Goal: Book appointment/travel/reservation

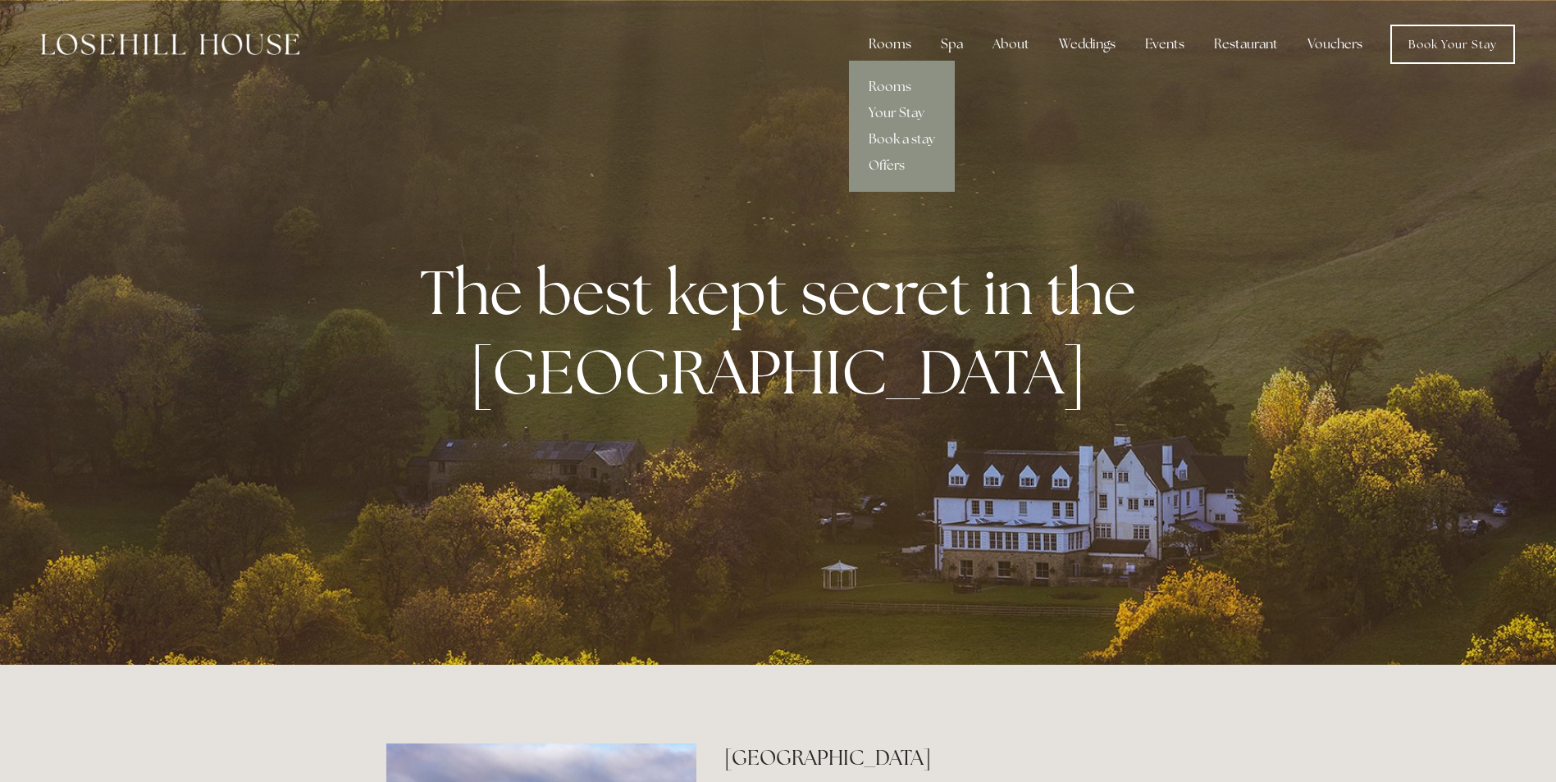
click at [901, 48] on div "Rooms" at bounding box center [889, 44] width 69 height 33
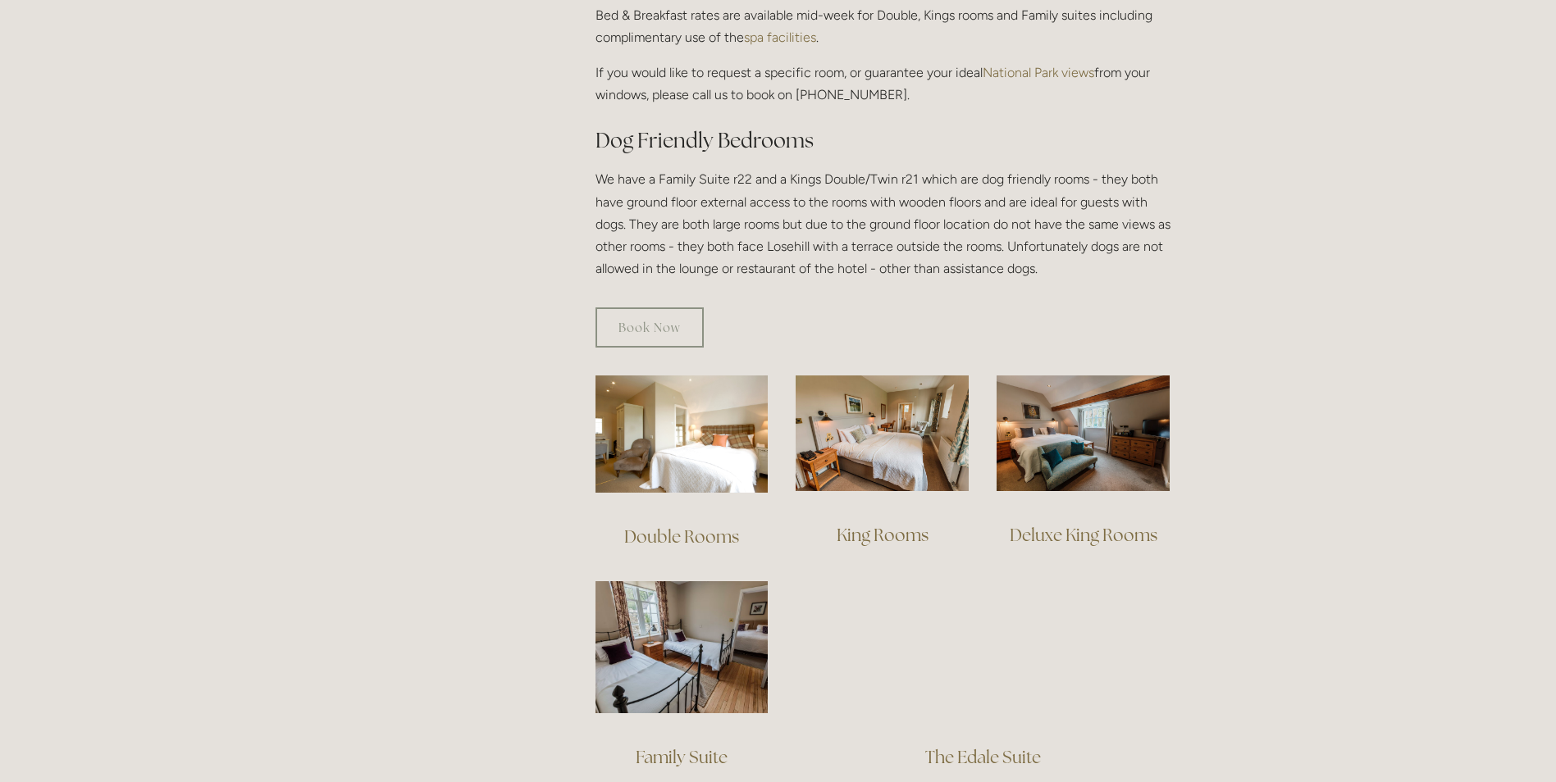
scroll to position [882, 0]
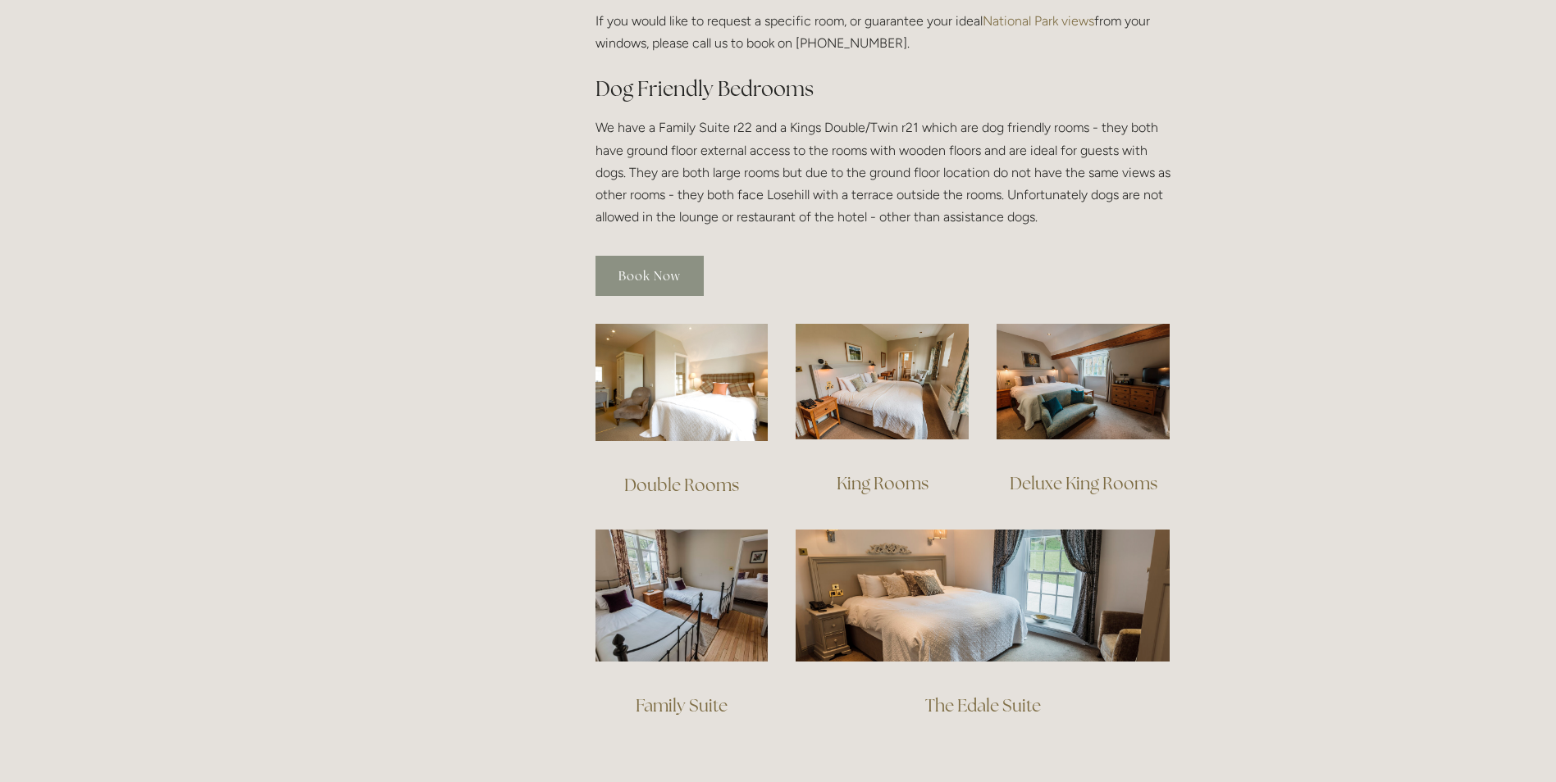
click at [640, 256] on link "Book Now" at bounding box center [649, 276] width 108 height 40
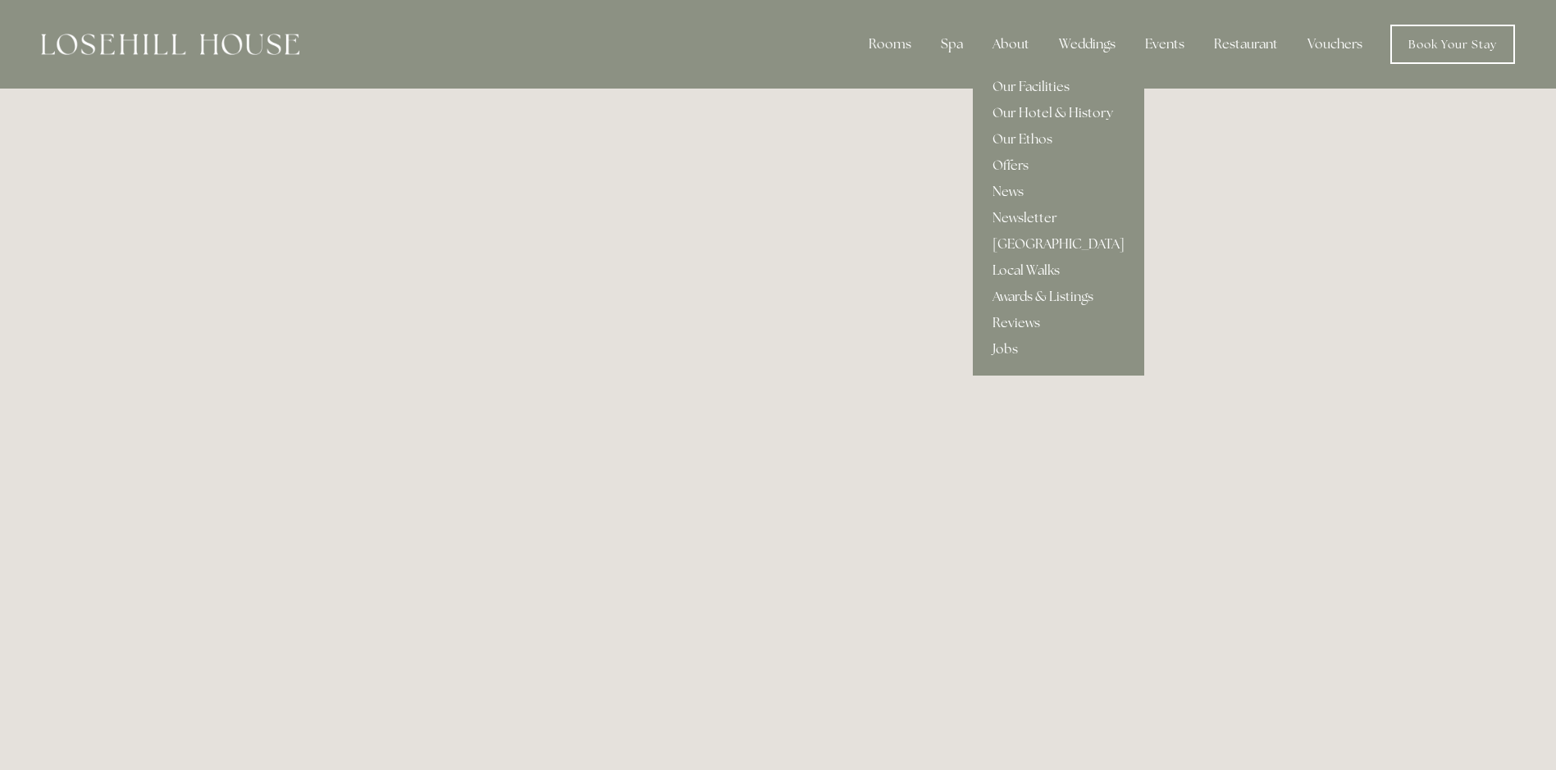
click at [1004, 48] on div "About" at bounding box center [1010, 44] width 63 height 33
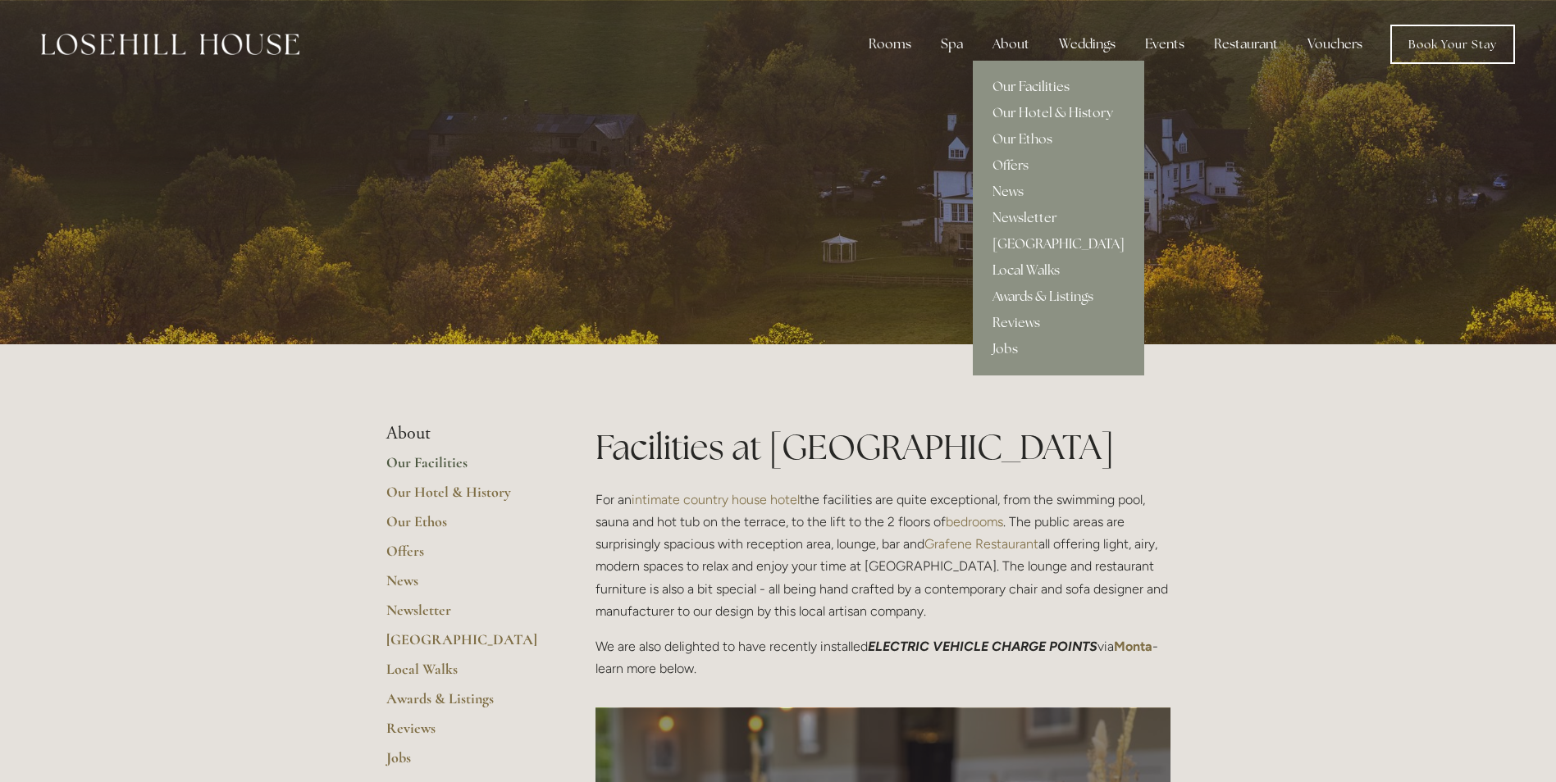
click at [1006, 240] on link "[GEOGRAPHIC_DATA]" at bounding box center [1058, 244] width 171 height 26
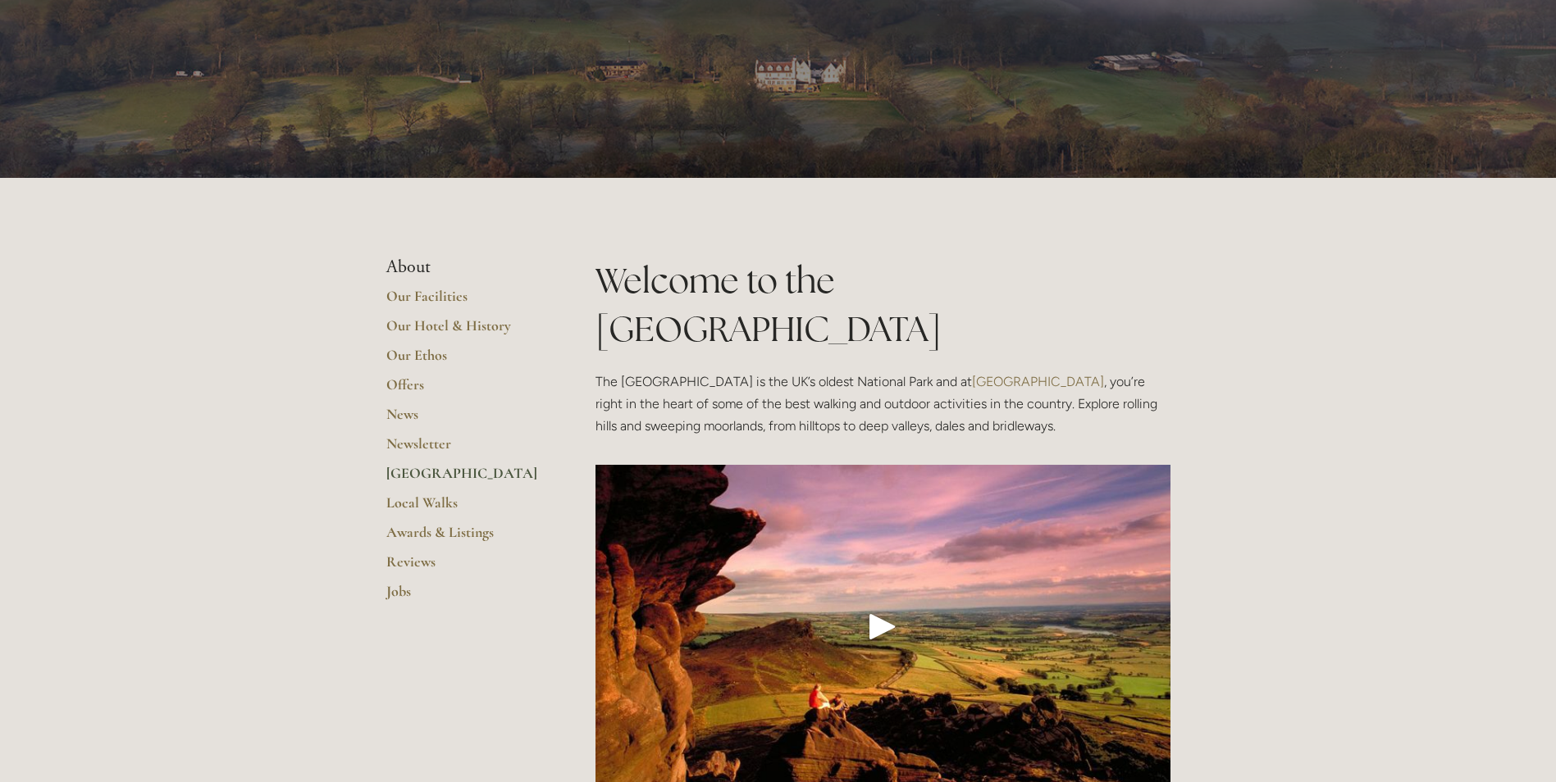
scroll to position [55, 0]
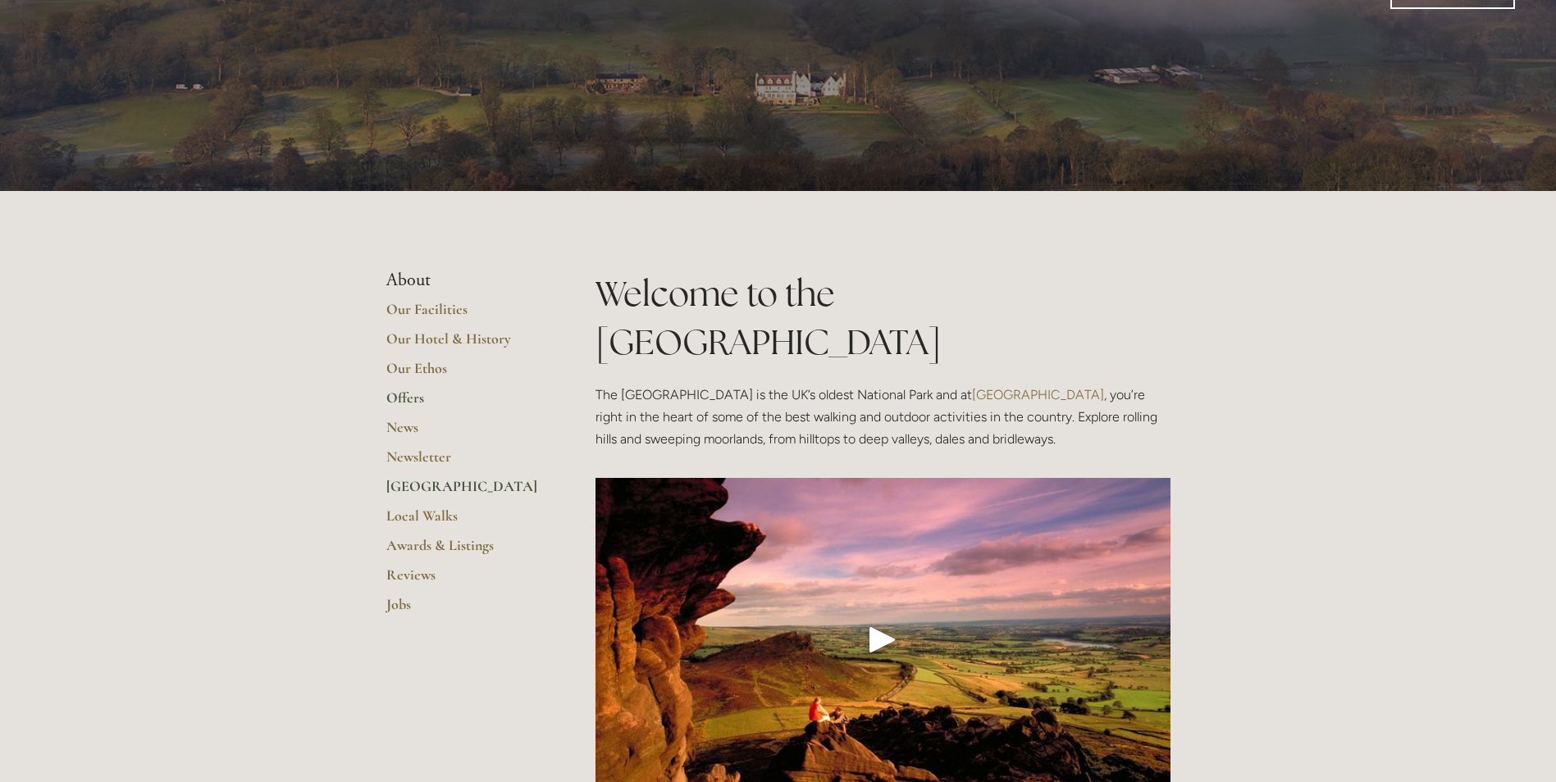
click at [408, 400] on link "Offers" at bounding box center [464, 404] width 157 height 30
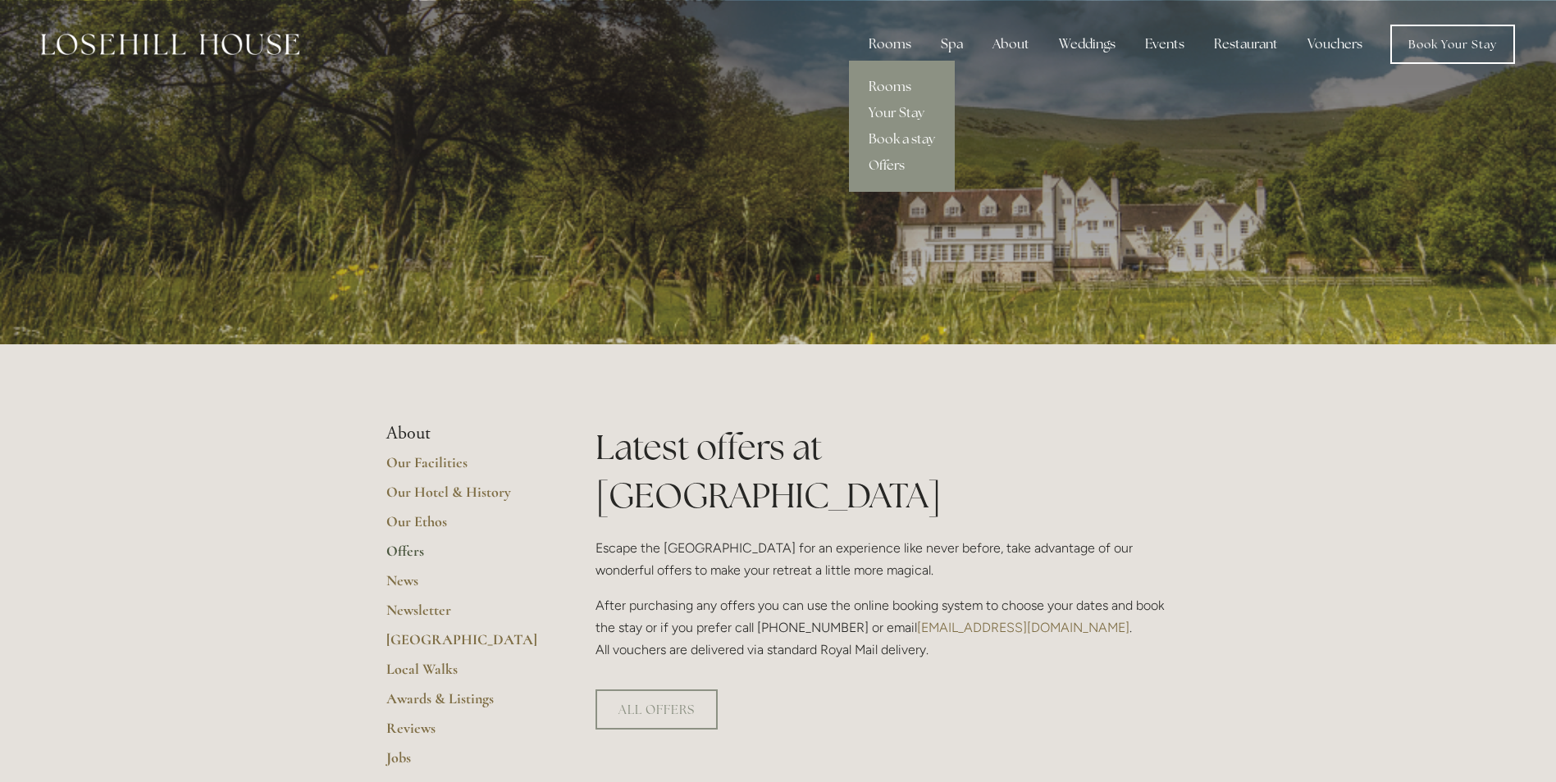
click at [880, 89] on link "Rooms" at bounding box center [902, 87] width 106 height 26
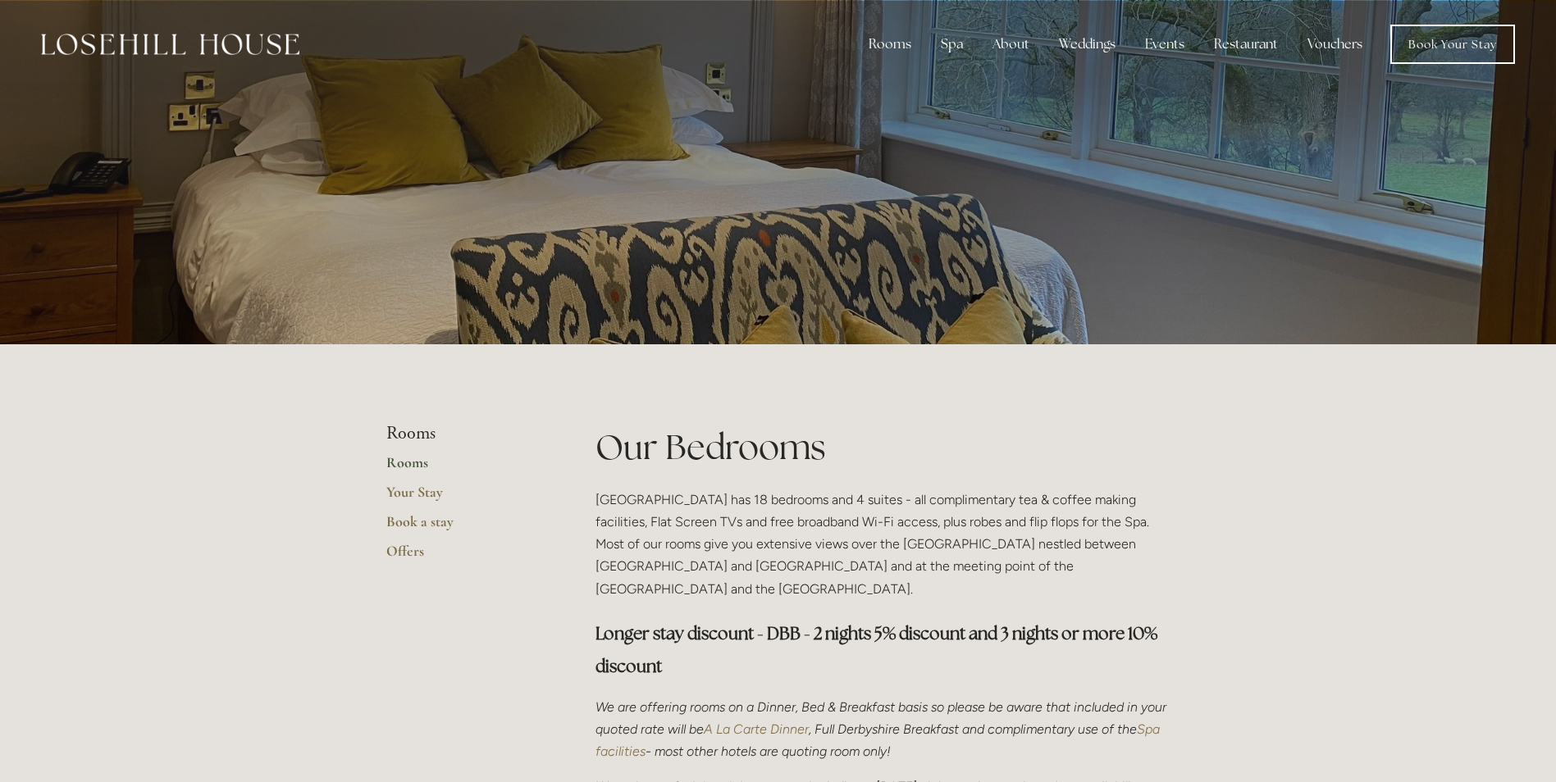
click at [404, 463] on link "Rooms" at bounding box center [464, 468] width 157 height 30
click at [1442, 48] on link "Book Your Stay" at bounding box center [1452, 44] width 125 height 39
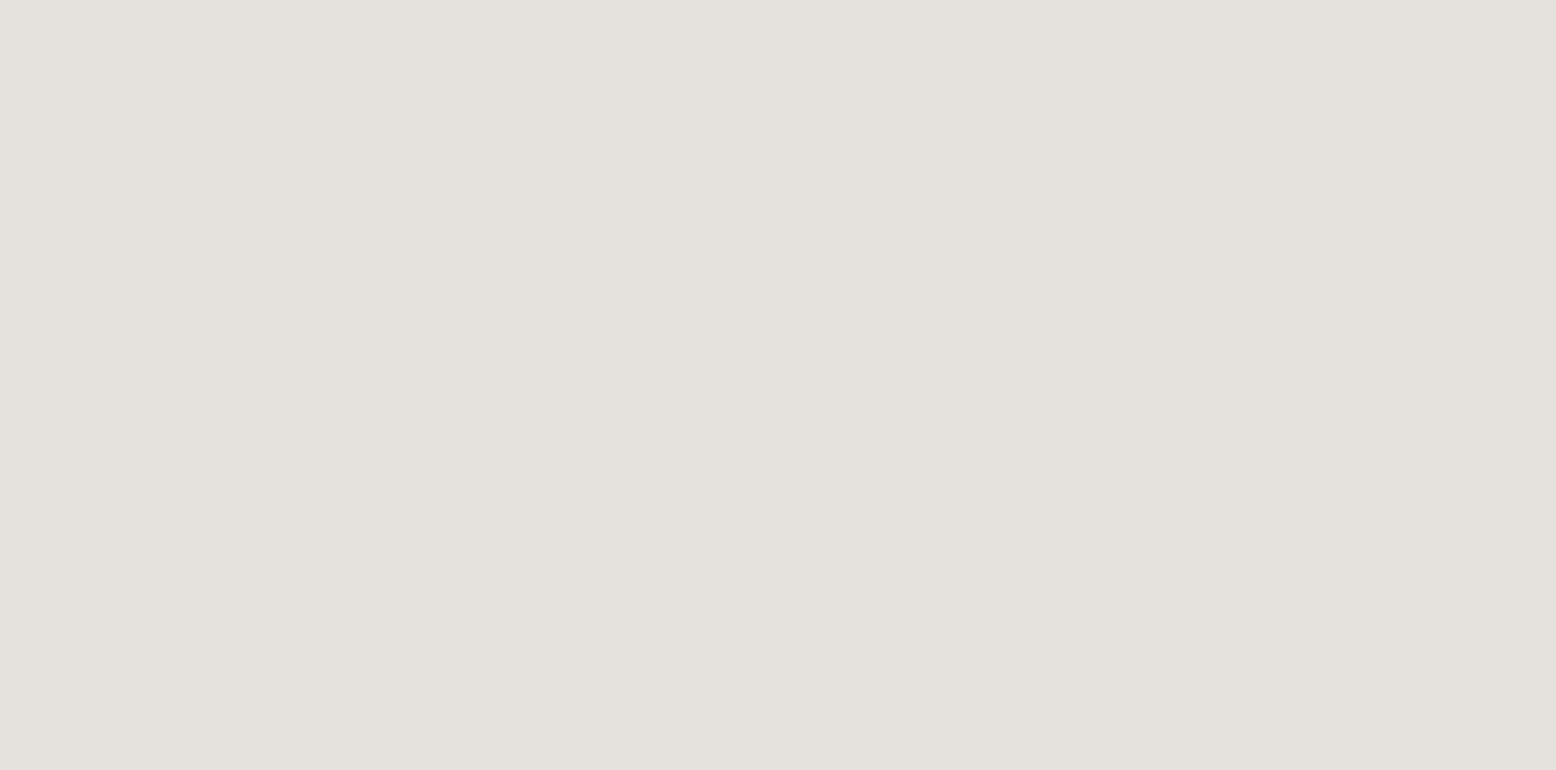
scroll to position [3134, 0]
